Goal: Navigation & Orientation: Find specific page/section

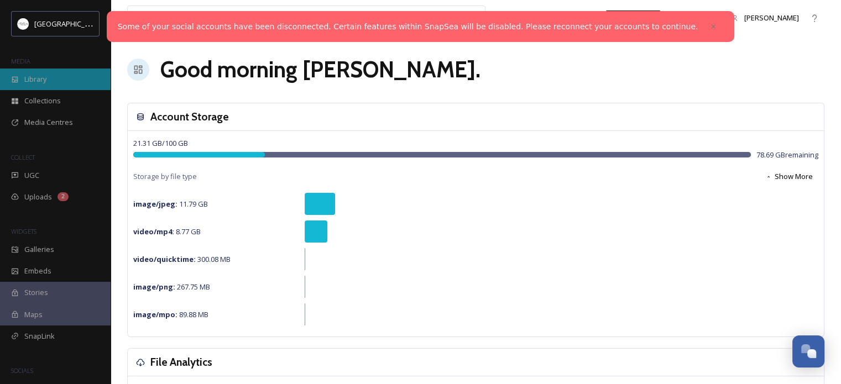
click at [46, 77] on span "Library" at bounding box center [35, 79] width 22 height 11
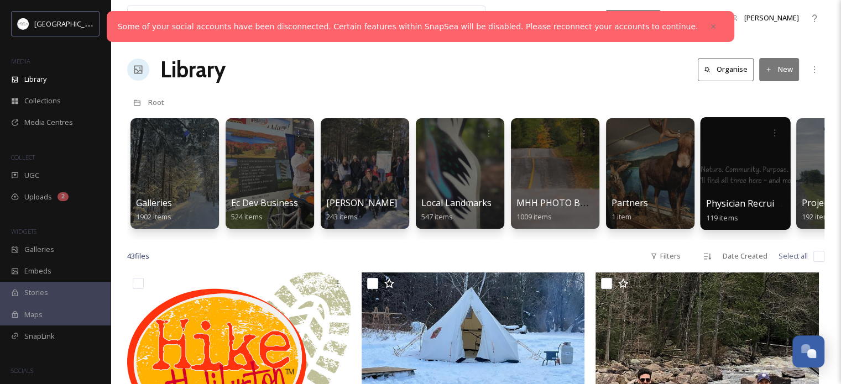
click at [738, 195] on div at bounding box center [745, 173] width 90 height 113
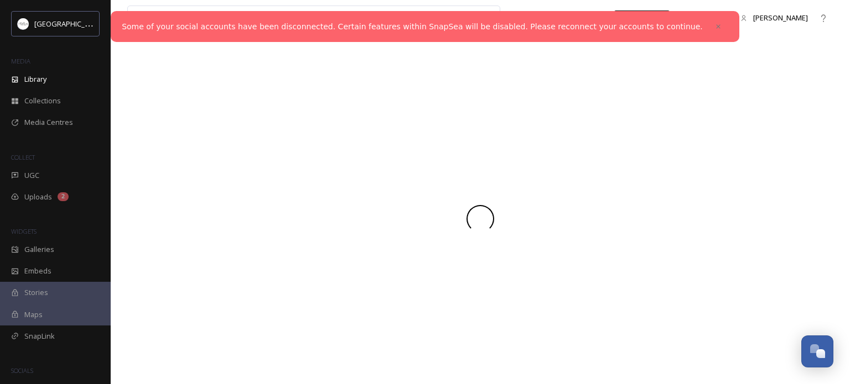
click at [738, 195] on div at bounding box center [480, 218] width 706 height 331
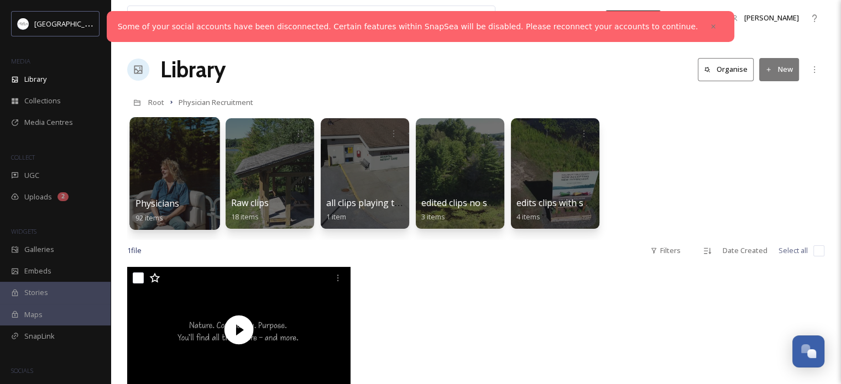
click at [197, 181] on div at bounding box center [174, 173] width 90 height 113
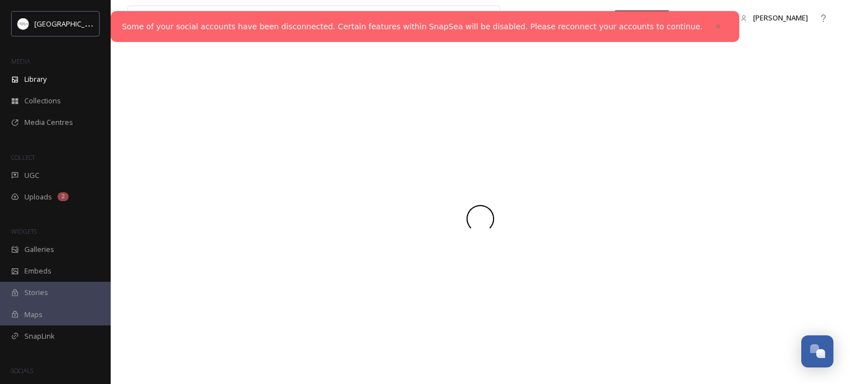
click at [197, 181] on div at bounding box center [480, 218] width 706 height 331
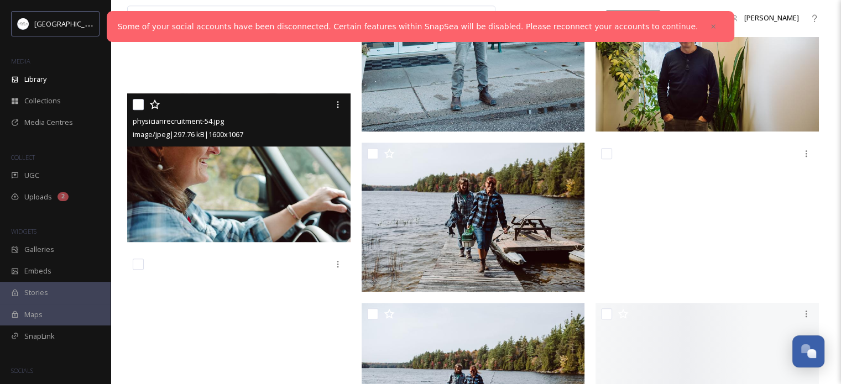
scroll to position [929, 0]
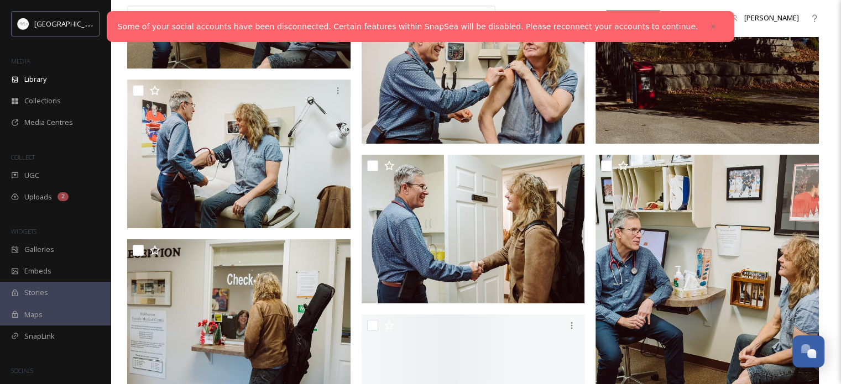
scroll to position [4823, 0]
